Goal: Complete application form

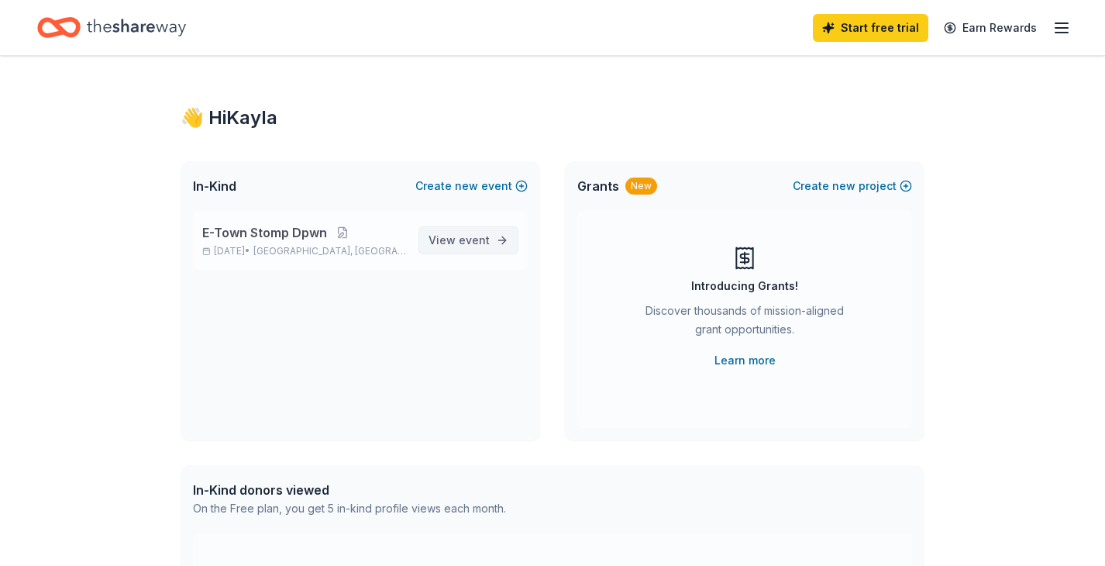
click at [483, 236] on span "event" at bounding box center [474, 239] width 31 height 13
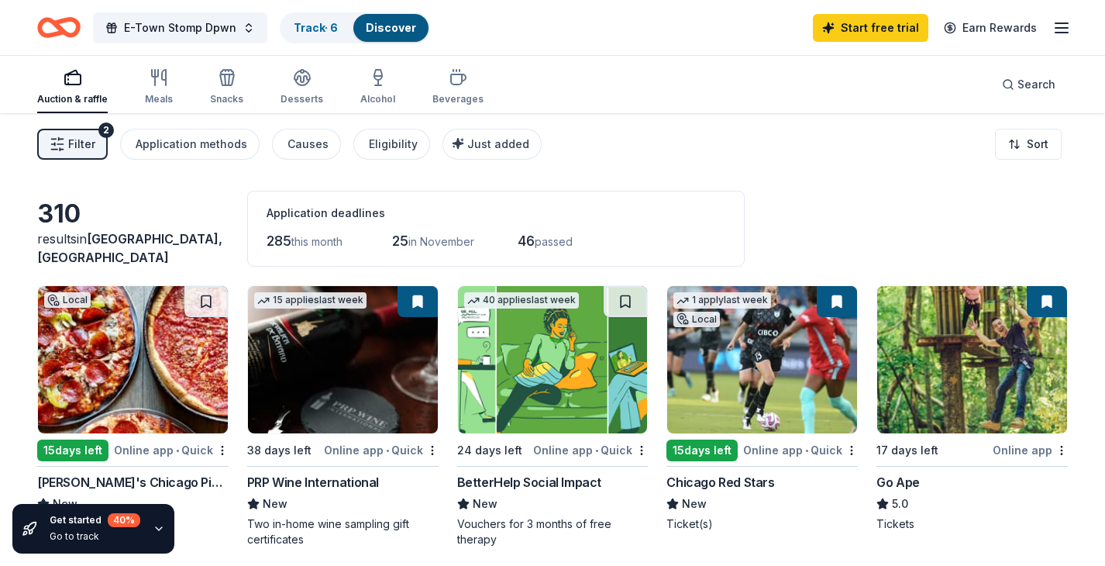
click at [632, 164] on div "Filter 2 Application methods Causes Eligibility Just added Sort" at bounding box center [552, 144] width 1105 height 62
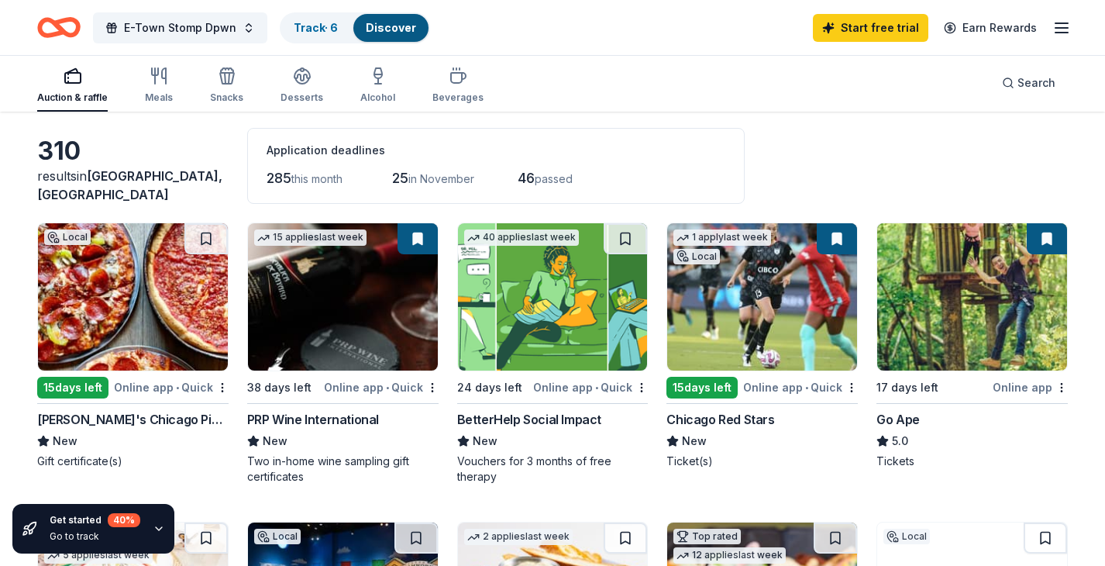
scroll to position [66, 0]
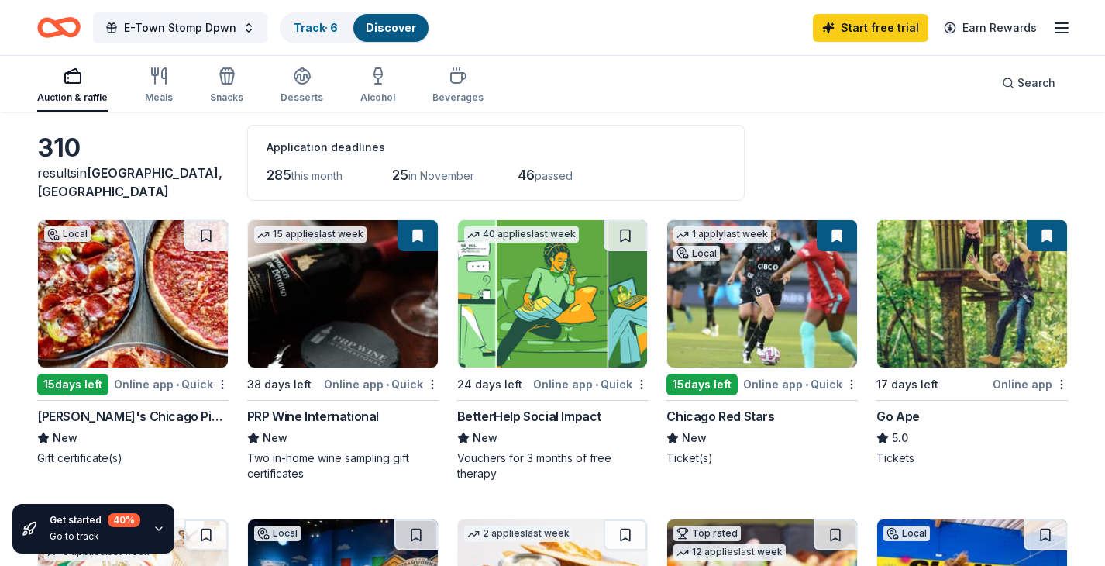
click at [82, 79] on div "button" at bounding box center [72, 76] width 71 height 19
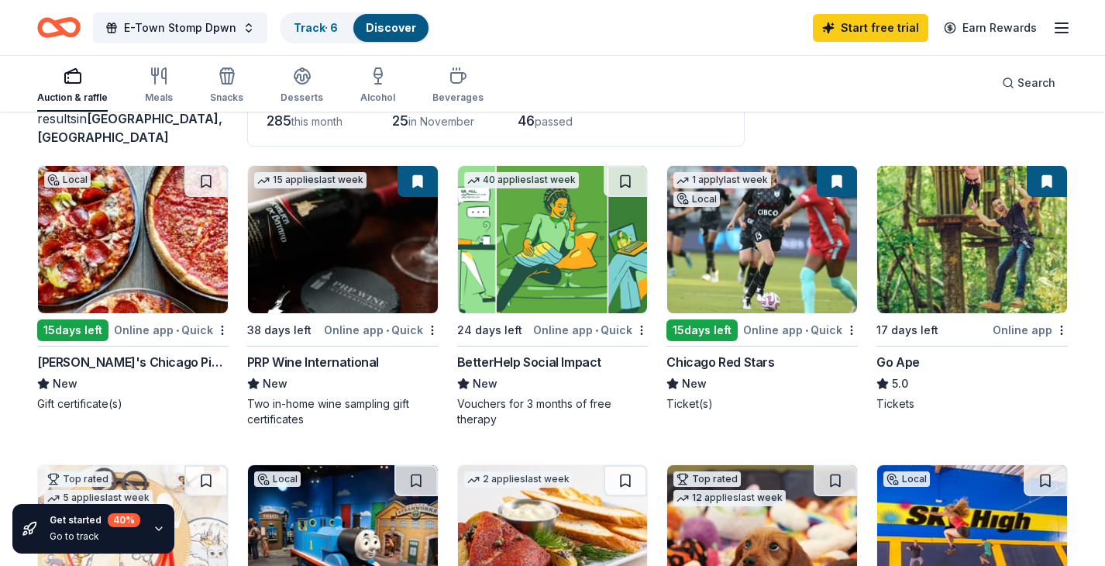
scroll to position [121, 0]
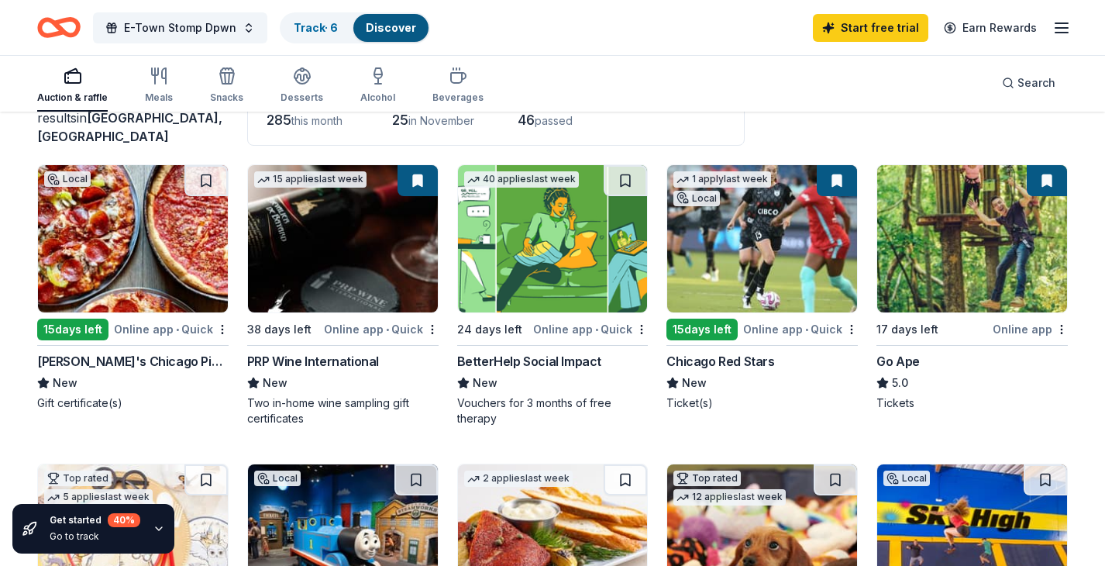
click at [145, 237] on img at bounding box center [133, 238] width 190 height 147
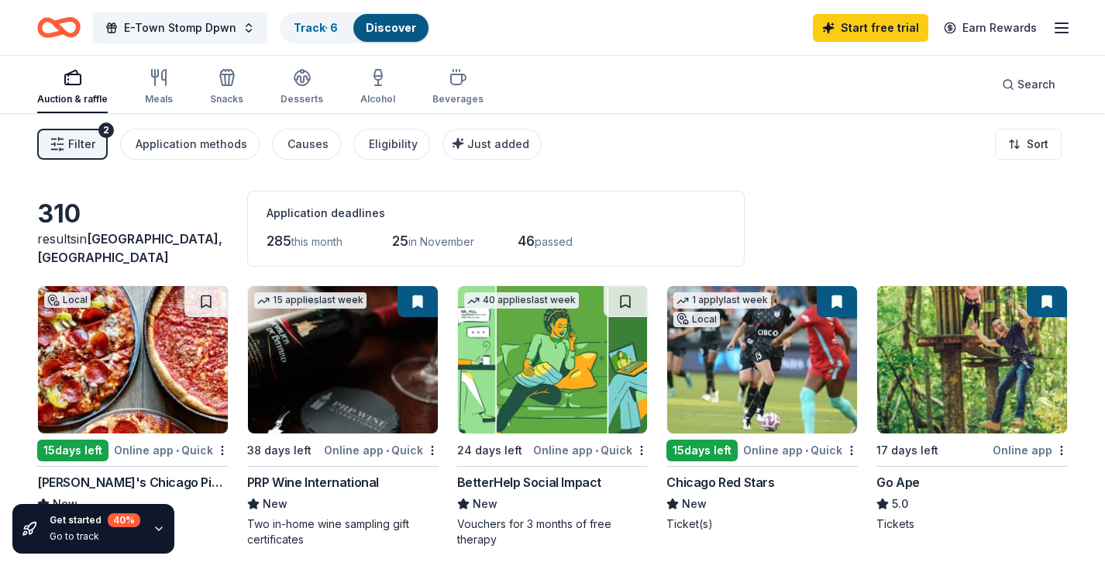
click at [1058, 30] on icon "button" at bounding box center [1061, 28] width 19 height 19
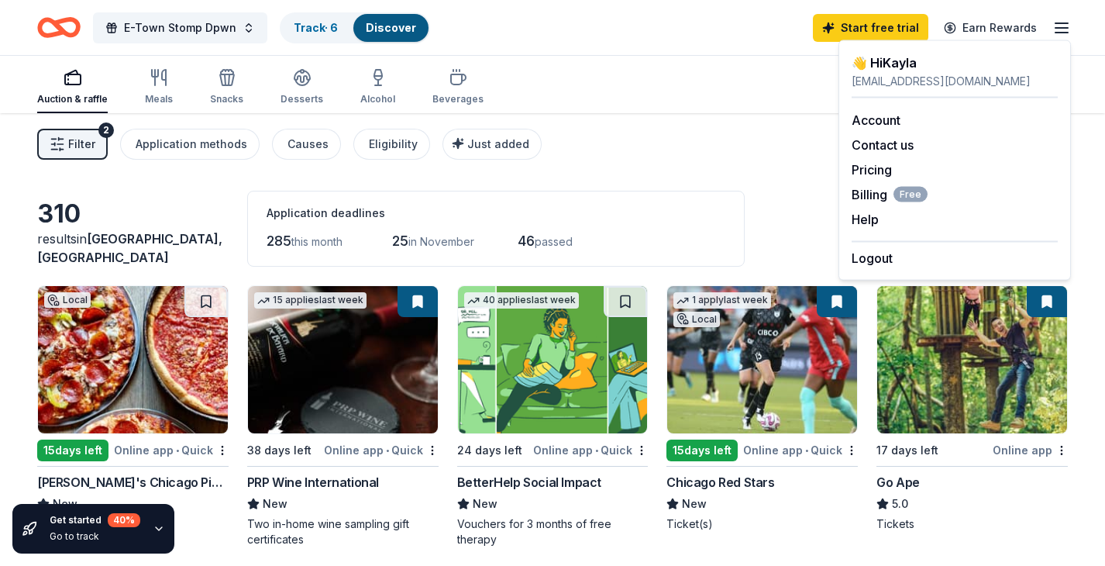
click at [84, 148] on span "Filter" at bounding box center [81, 144] width 27 height 19
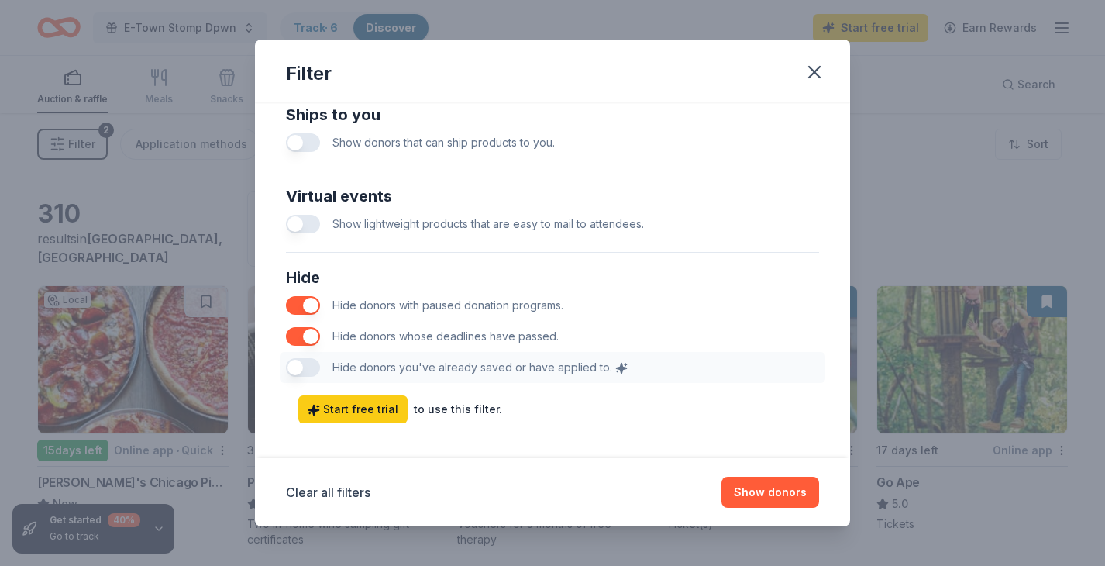
scroll to position [771, 0]
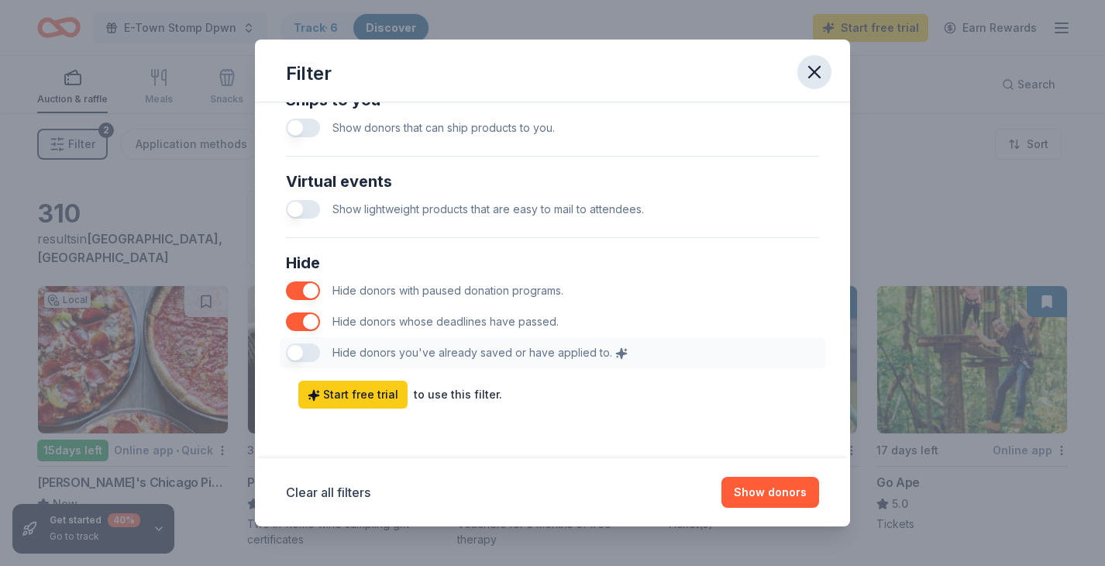
click at [819, 74] on icon "button" at bounding box center [815, 72] width 22 height 22
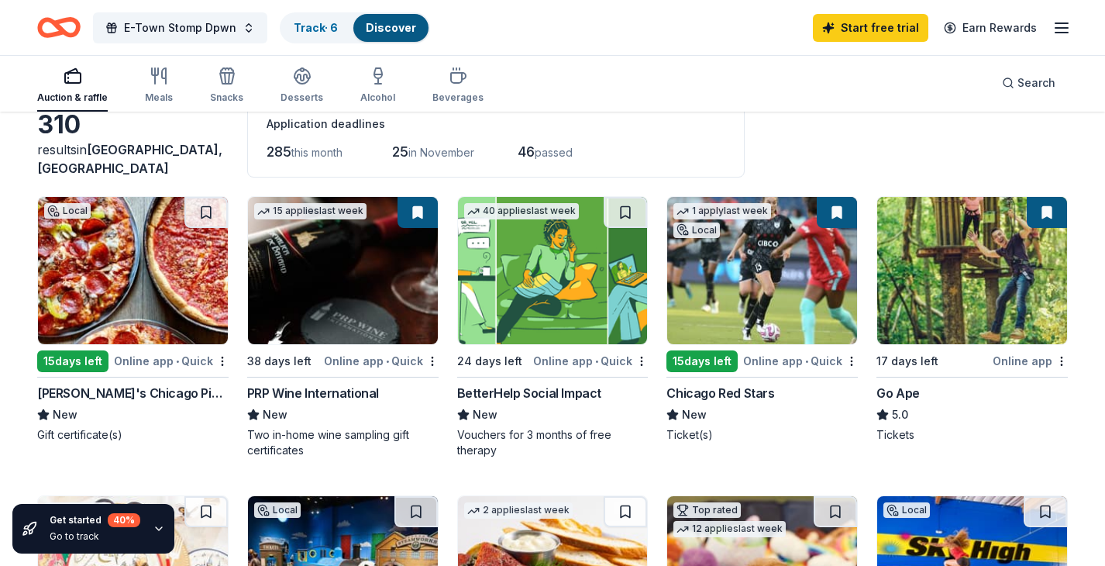
scroll to position [71, 0]
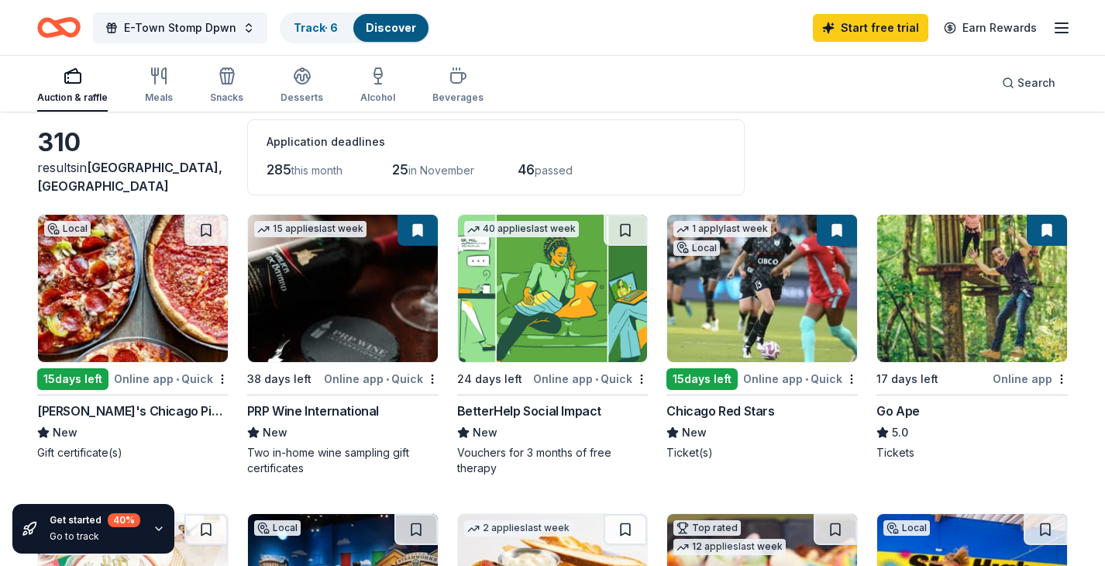
click at [1052, 28] on icon "button" at bounding box center [1061, 28] width 19 height 19
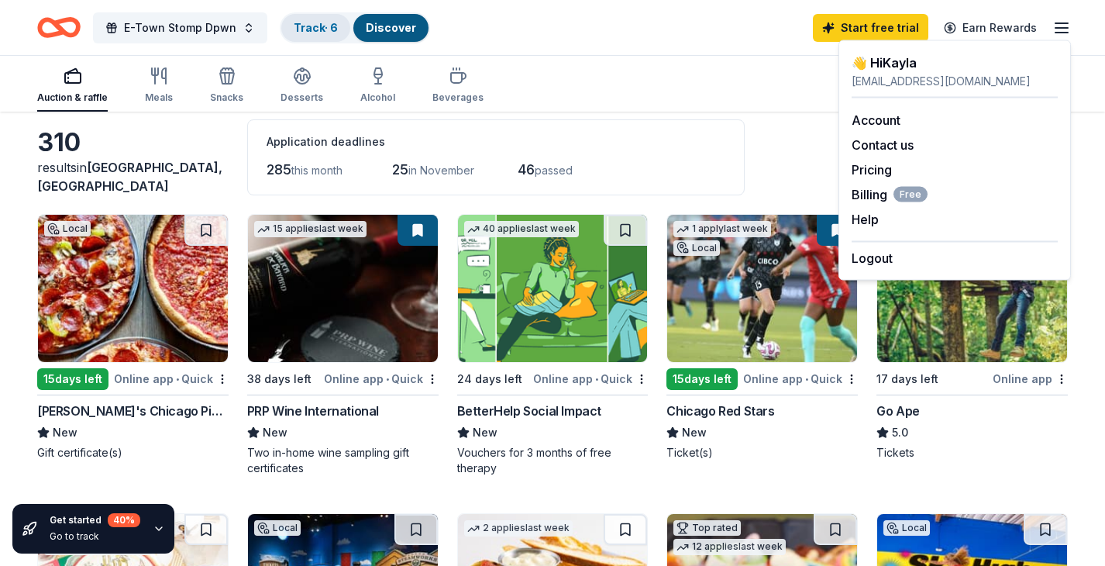
click at [301, 36] on div "Track · 6" at bounding box center [315, 28] width 69 height 28
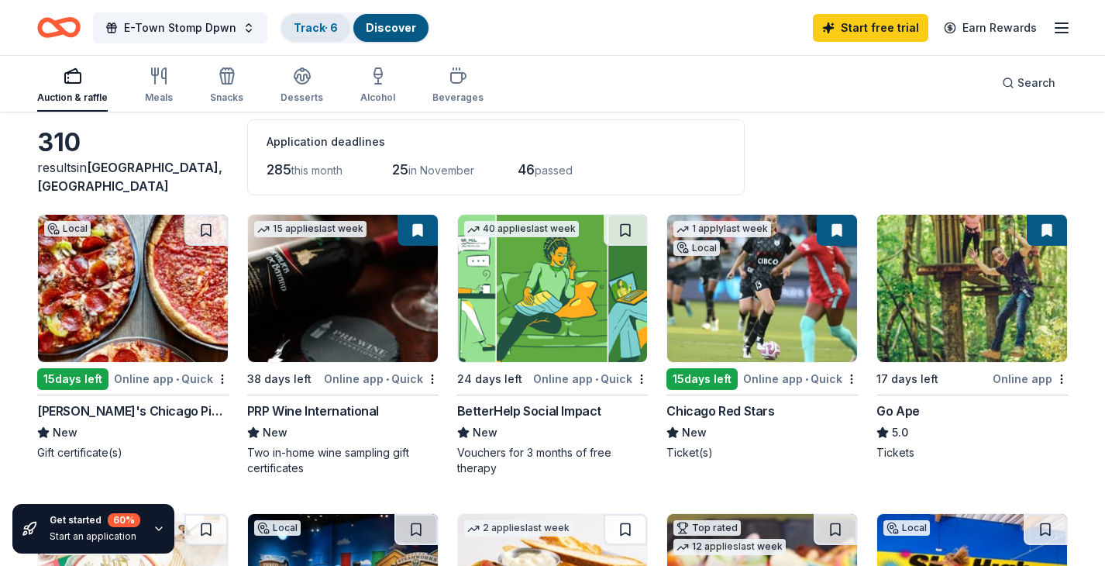
click at [306, 30] on link "Track · 6" at bounding box center [316, 27] width 44 height 13
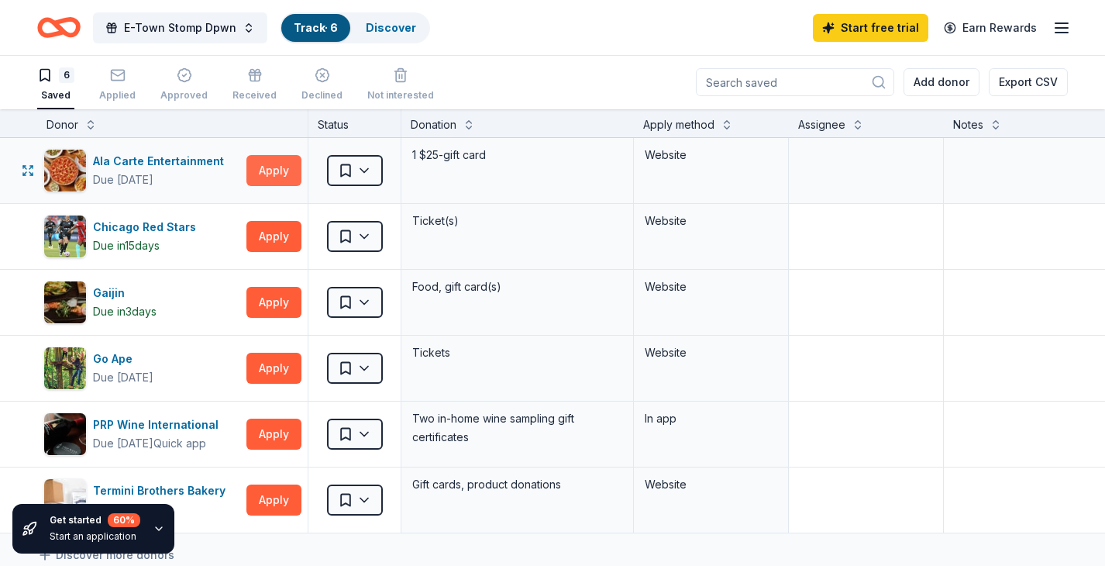
click at [264, 168] on button "Apply" at bounding box center [273, 170] width 55 height 31
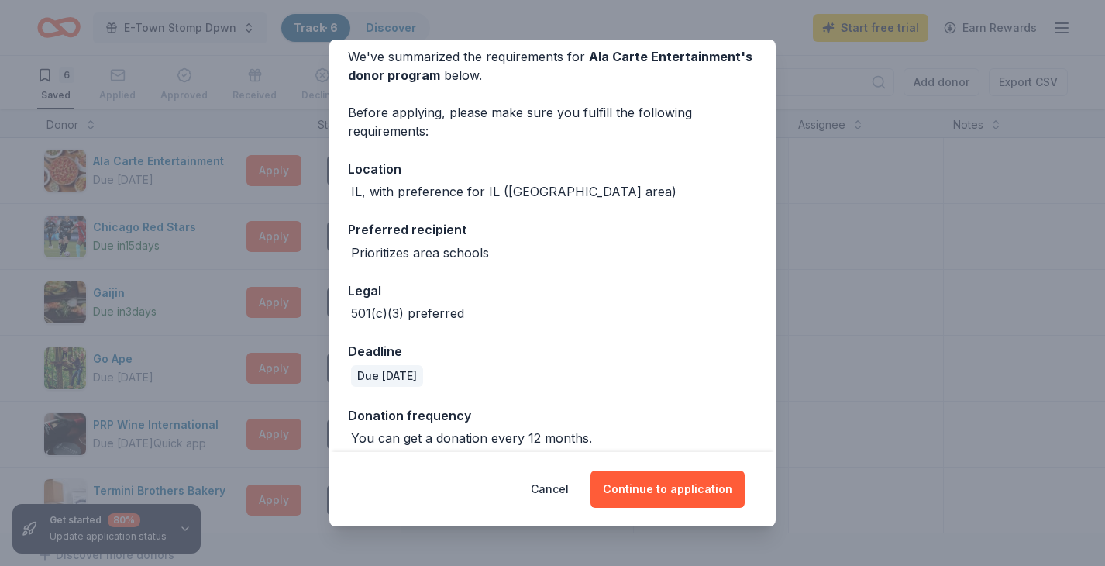
scroll to position [81, 0]
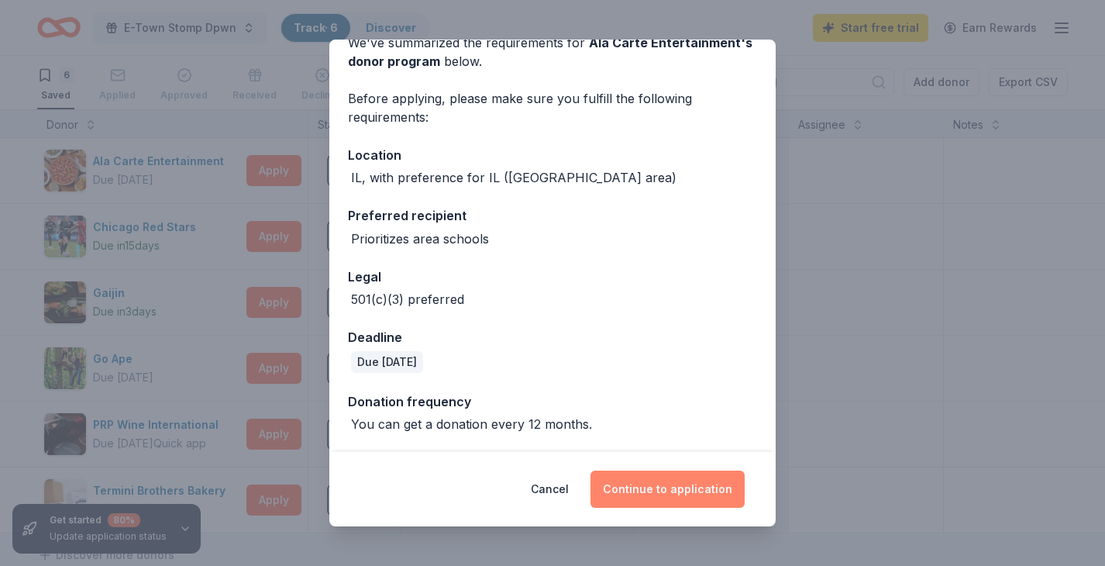
click at [640, 495] on button "Continue to application" at bounding box center [668, 488] width 154 height 37
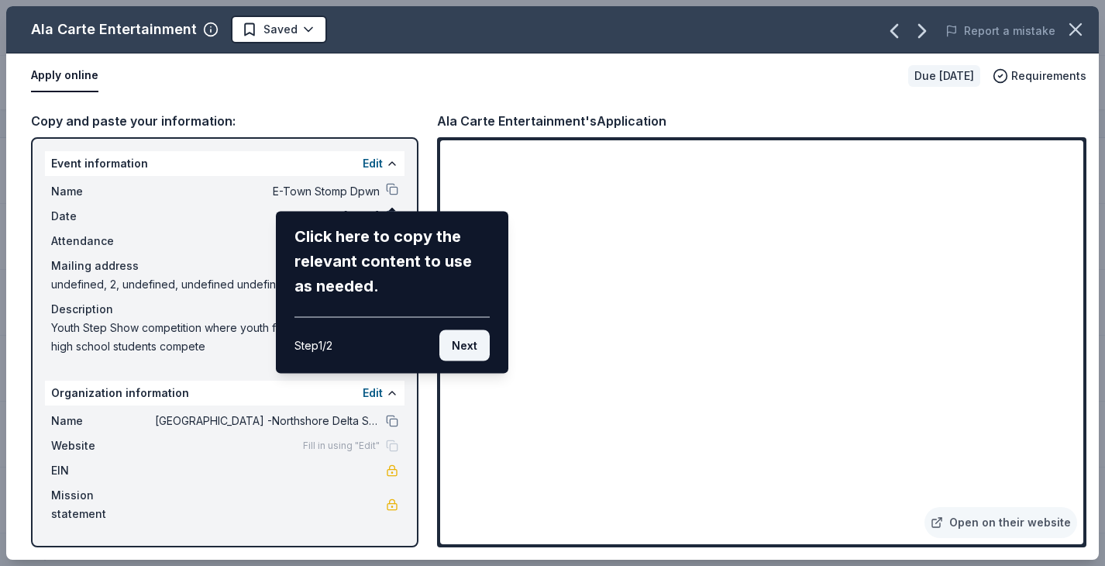
click at [471, 335] on button "Next" at bounding box center [464, 345] width 50 height 31
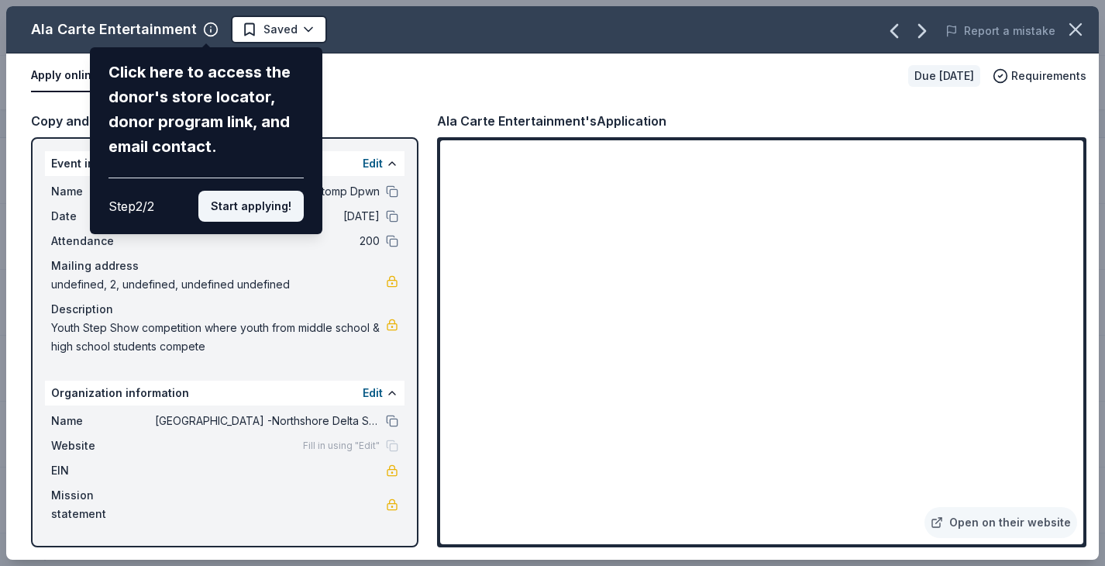
click at [274, 208] on button "Start applying!" at bounding box center [250, 206] width 105 height 31
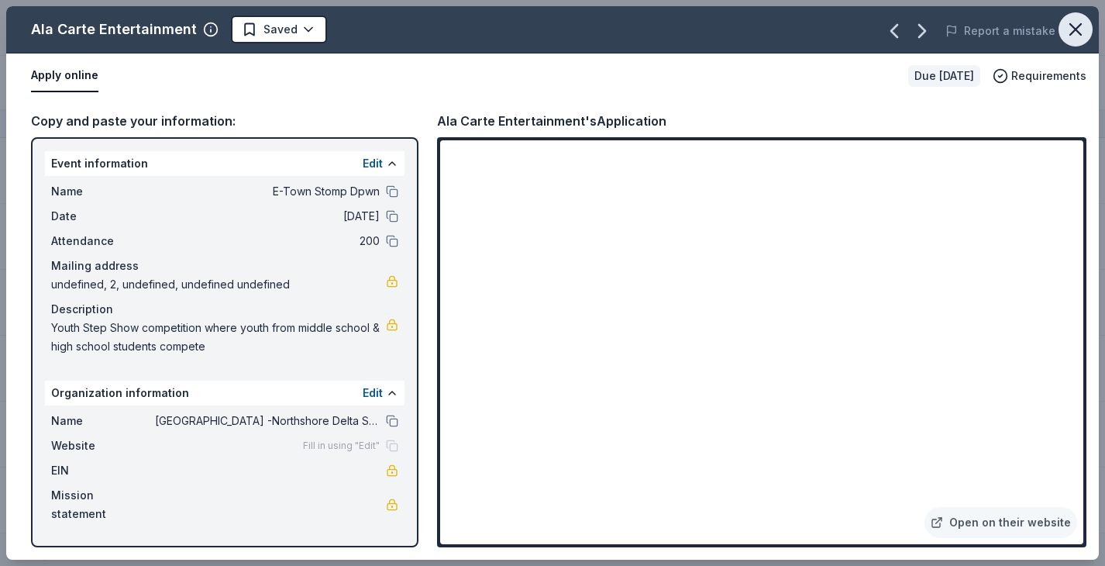
click at [1069, 30] on icon "button" at bounding box center [1076, 30] width 22 height 22
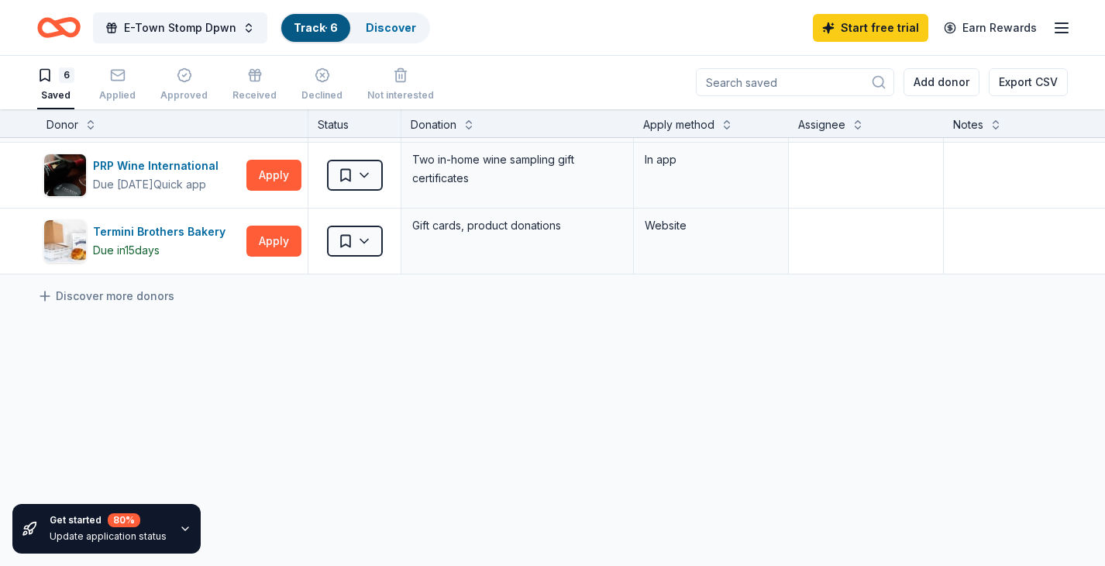
scroll to position [0, 0]
